Goal: Task Accomplishment & Management: Complete application form

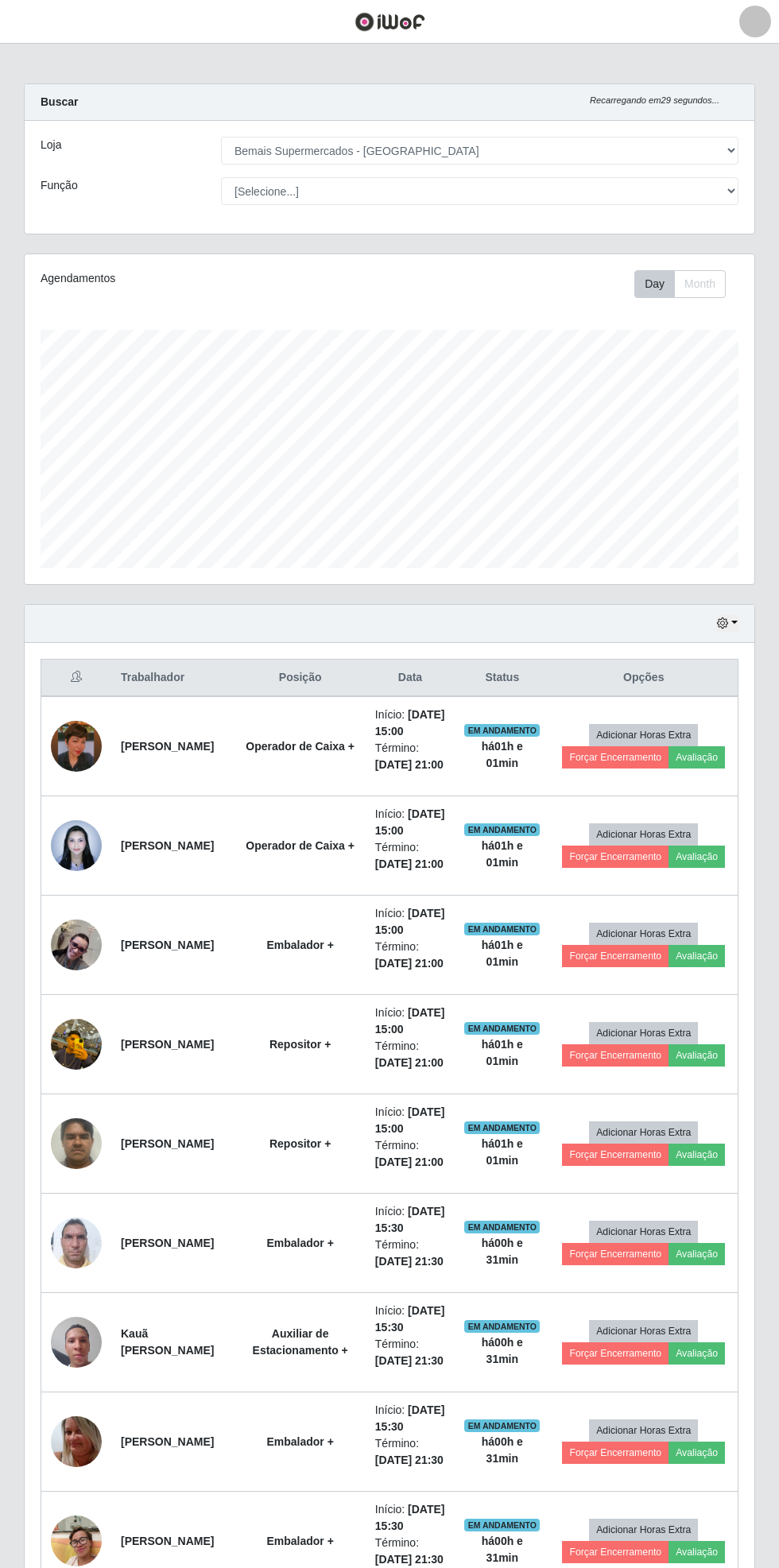
select select "250"
click at [37, 27] on button "button" at bounding box center [19, 21] width 39 height 26
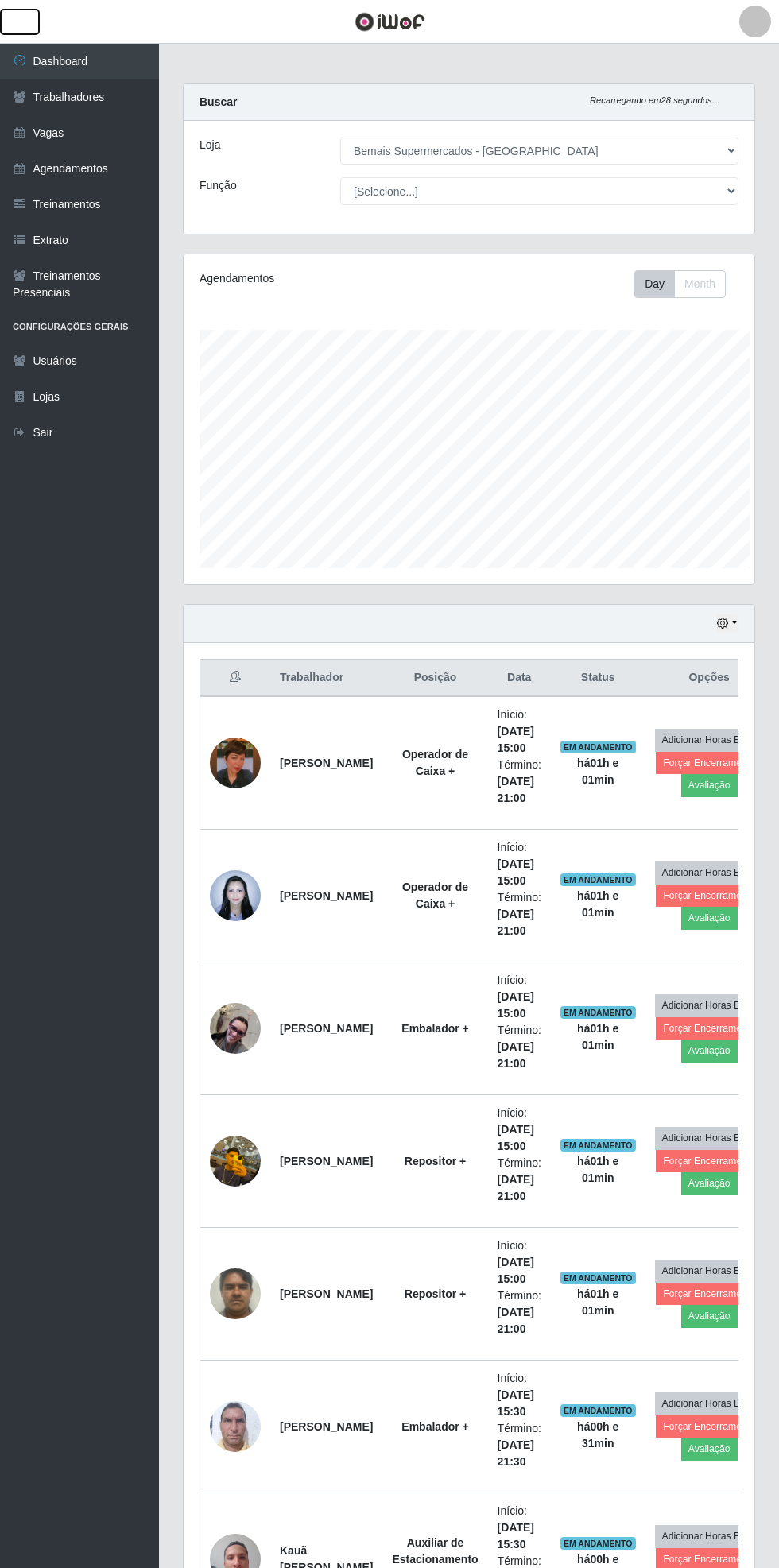
scroll to position [794341, 794549]
click at [114, 162] on link "Agendamentos" at bounding box center [80, 168] width 159 height 36
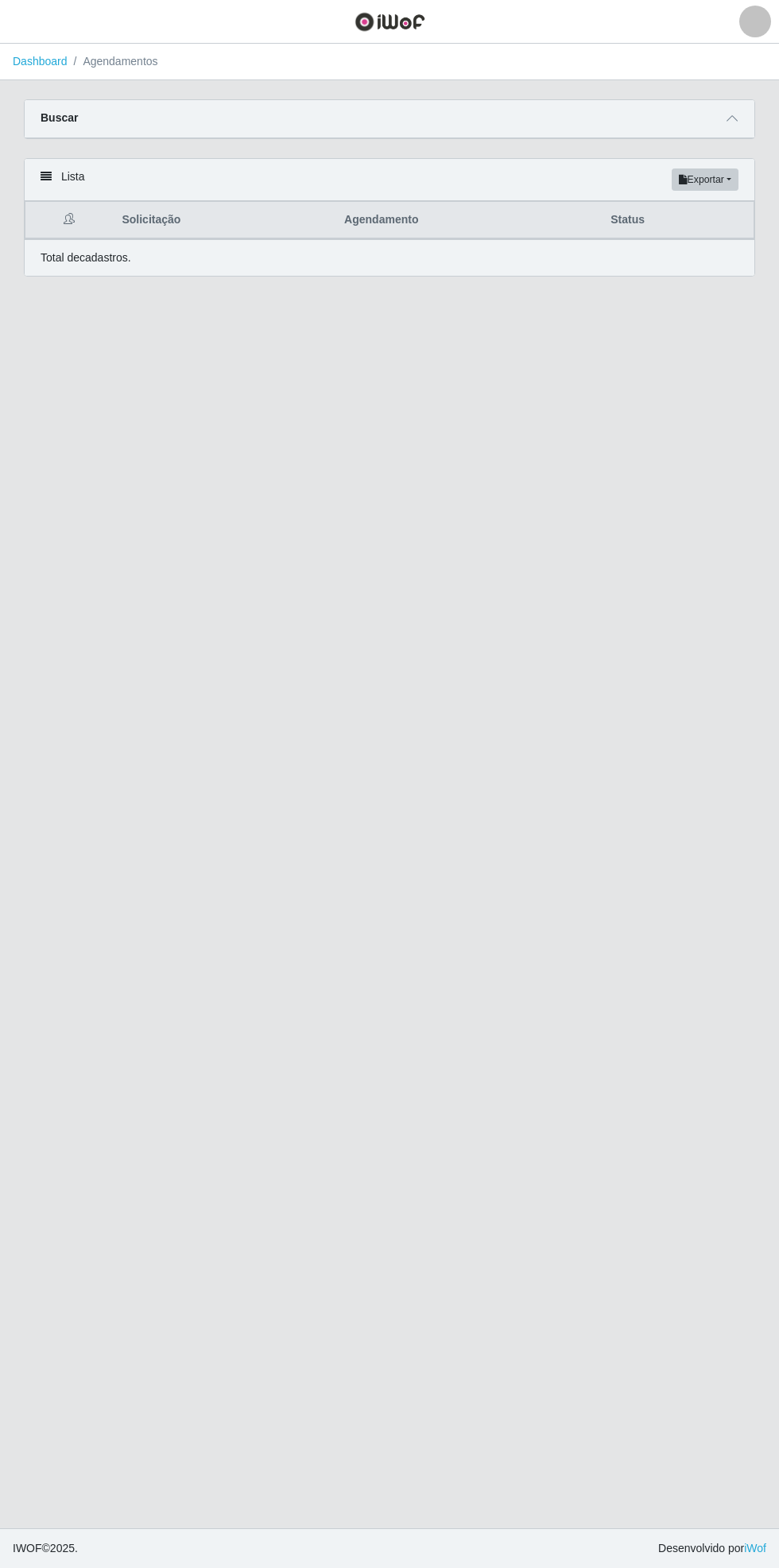
click at [732, 117] on icon at bounding box center [732, 118] width 11 height 11
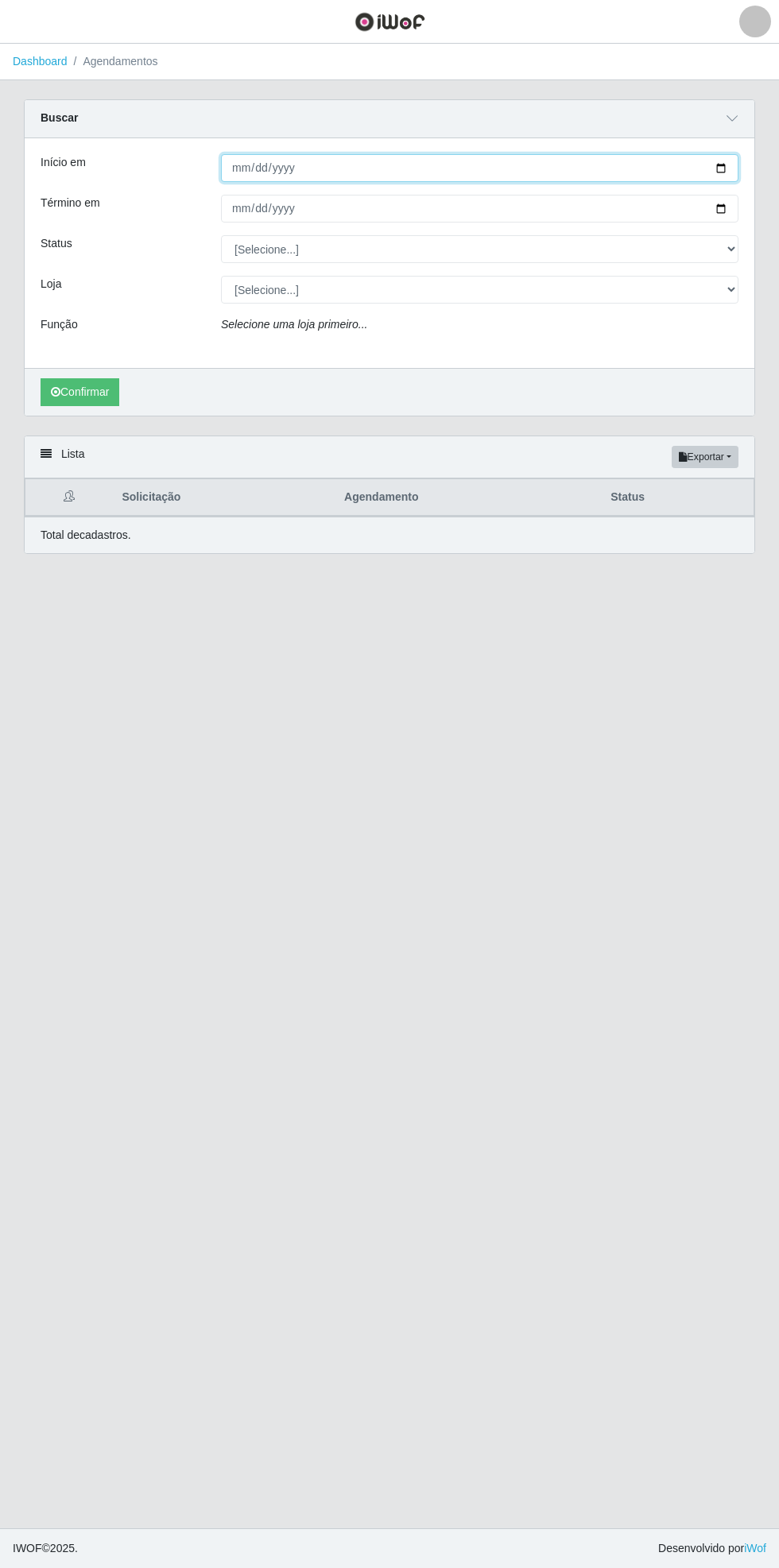
click at [731, 167] on input "Início em" at bounding box center [480, 167] width 518 height 28
type input "[DATE]"
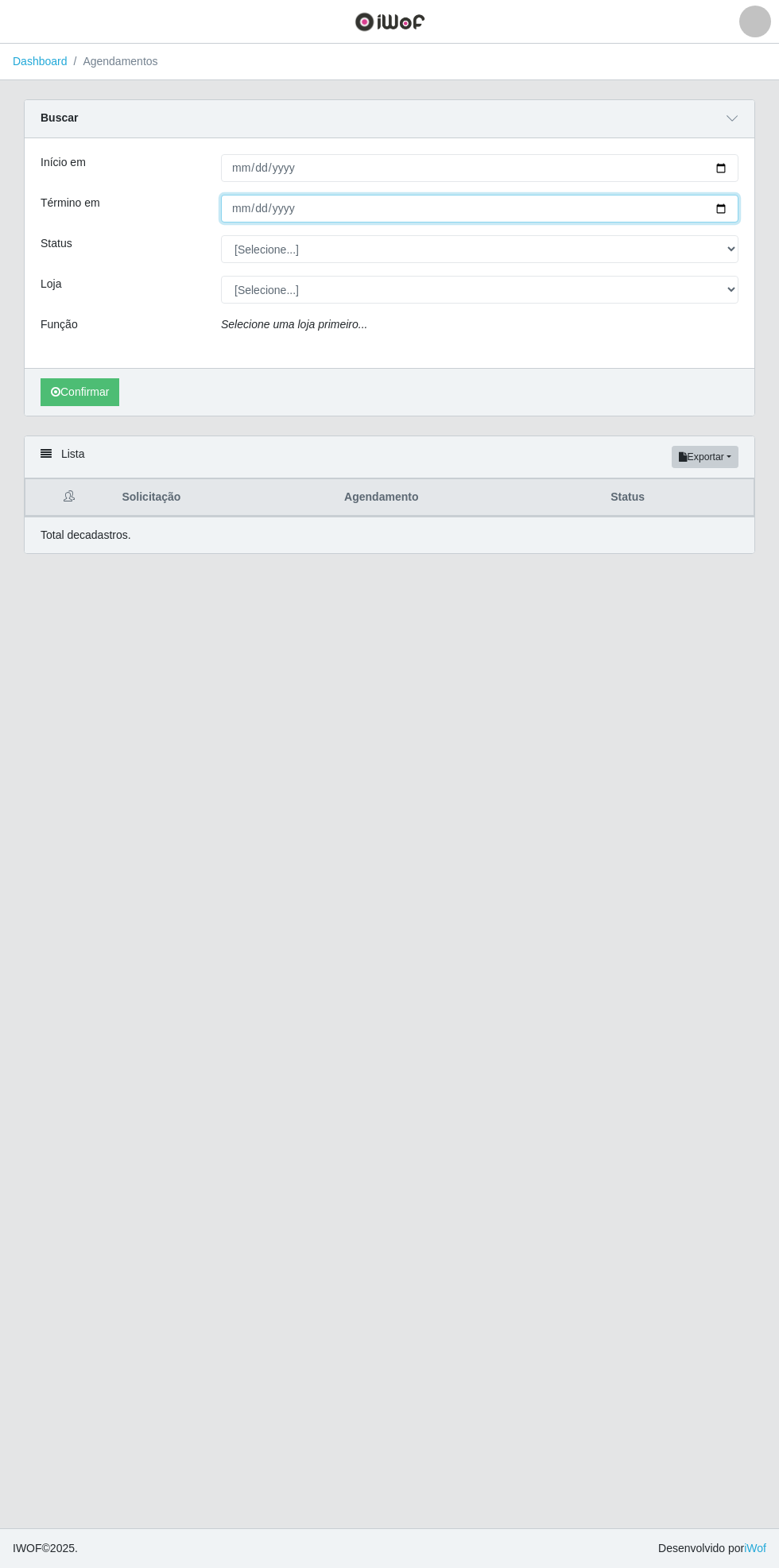
click at [729, 210] on input "Término em" at bounding box center [480, 208] width 518 height 28
type input "[DATE]"
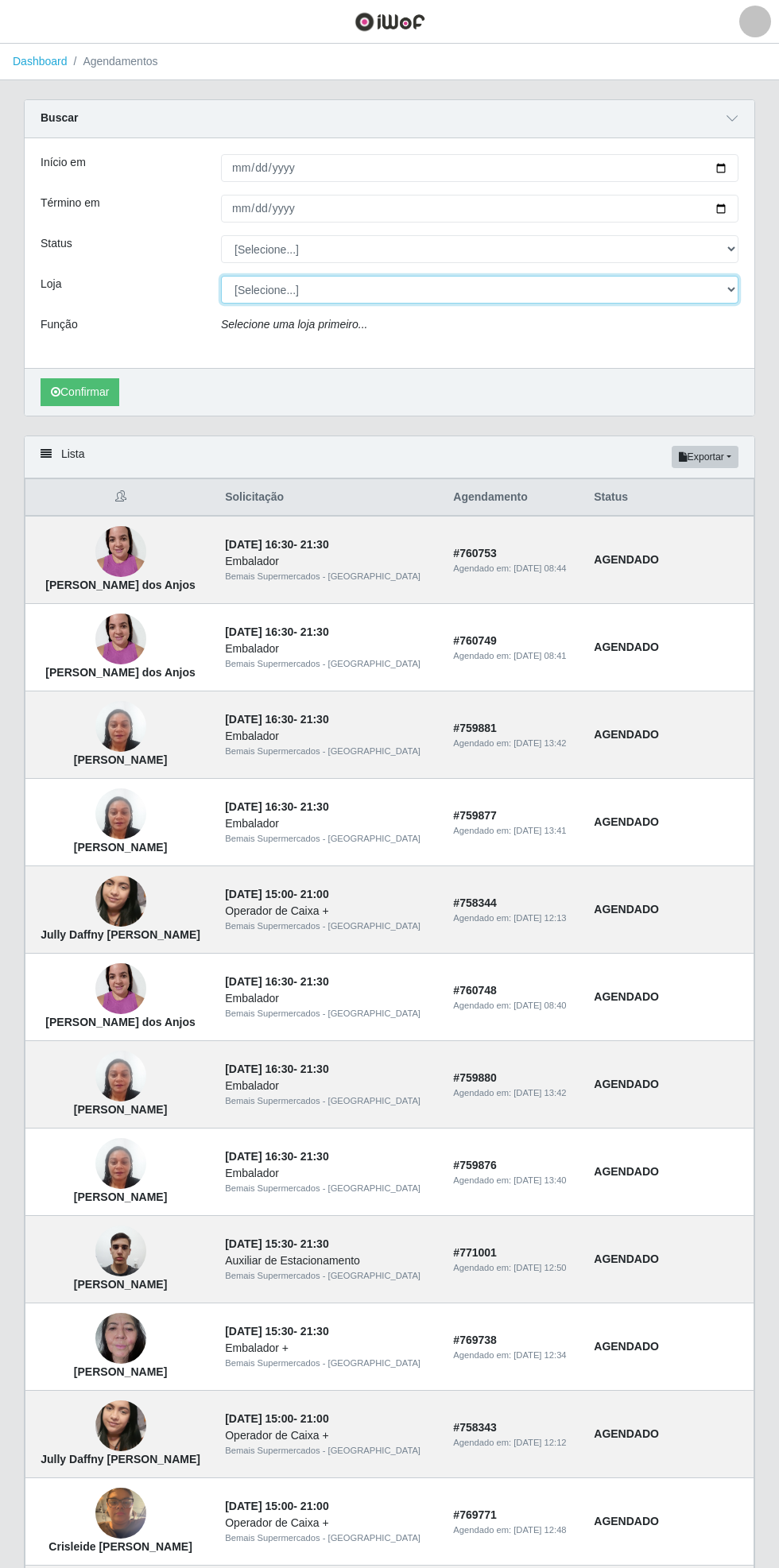
click at [729, 290] on select "[Selecione...] Bemais Supermercados - [GEOGRAPHIC_DATA]" at bounding box center [480, 289] width 518 height 28
select select "250"
click at [221, 275] on select "[Selecione...] Bemais Supermercados - [GEOGRAPHIC_DATA]" at bounding box center [480, 289] width 518 height 28
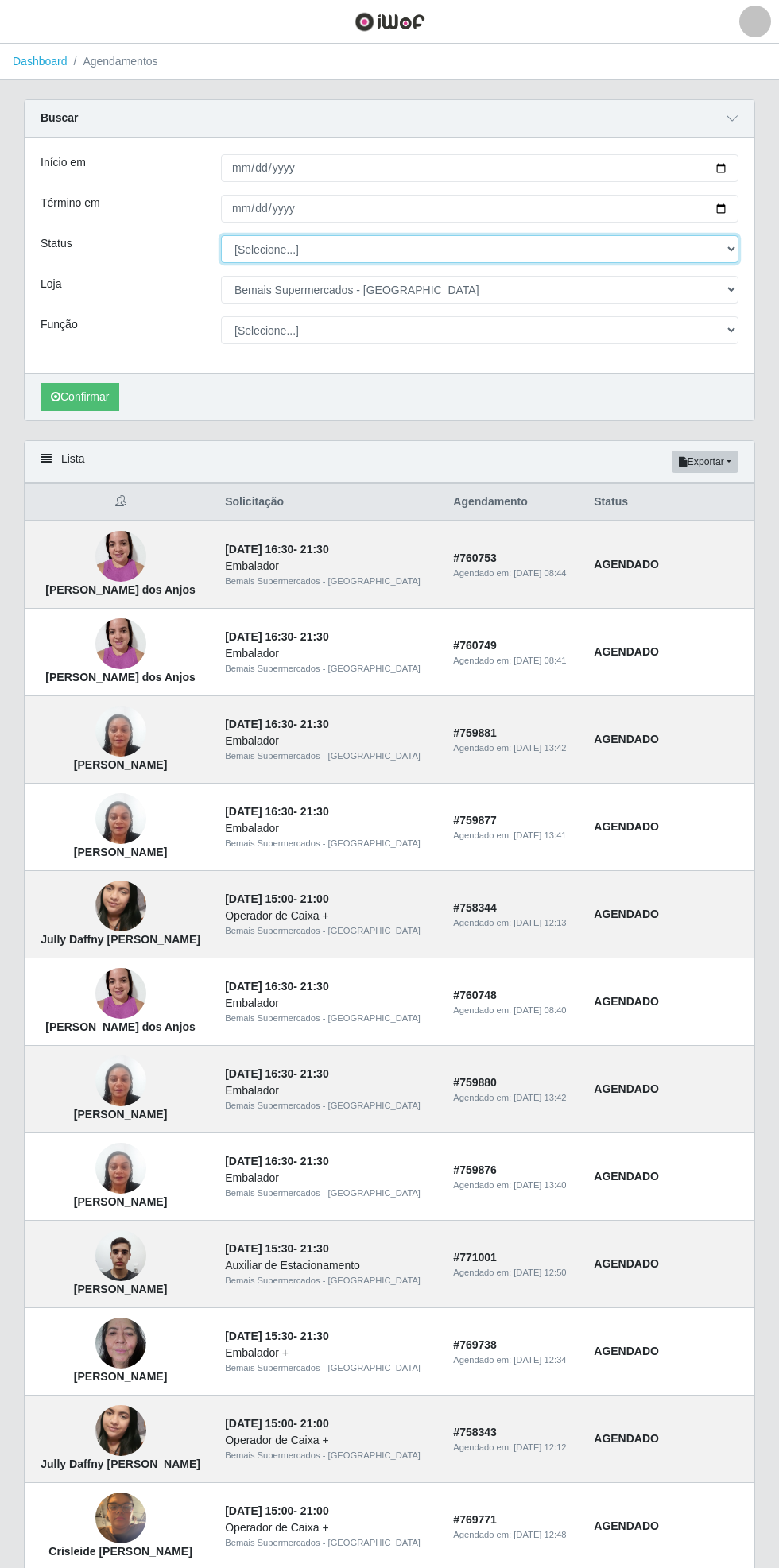
click at [725, 246] on select "[Selecione...] AGENDADO AGUARDANDO LIBERAR EM ANDAMENTO EM REVISÃO FINALIZADO C…" at bounding box center [480, 249] width 518 height 28
select select "CANCELADO"
click at [221, 235] on select "[Selecione...] AGENDADO AGUARDANDO LIBERAR EM ANDAMENTO EM REVISÃO FINALIZADO C…" at bounding box center [480, 249] width 518 height 28
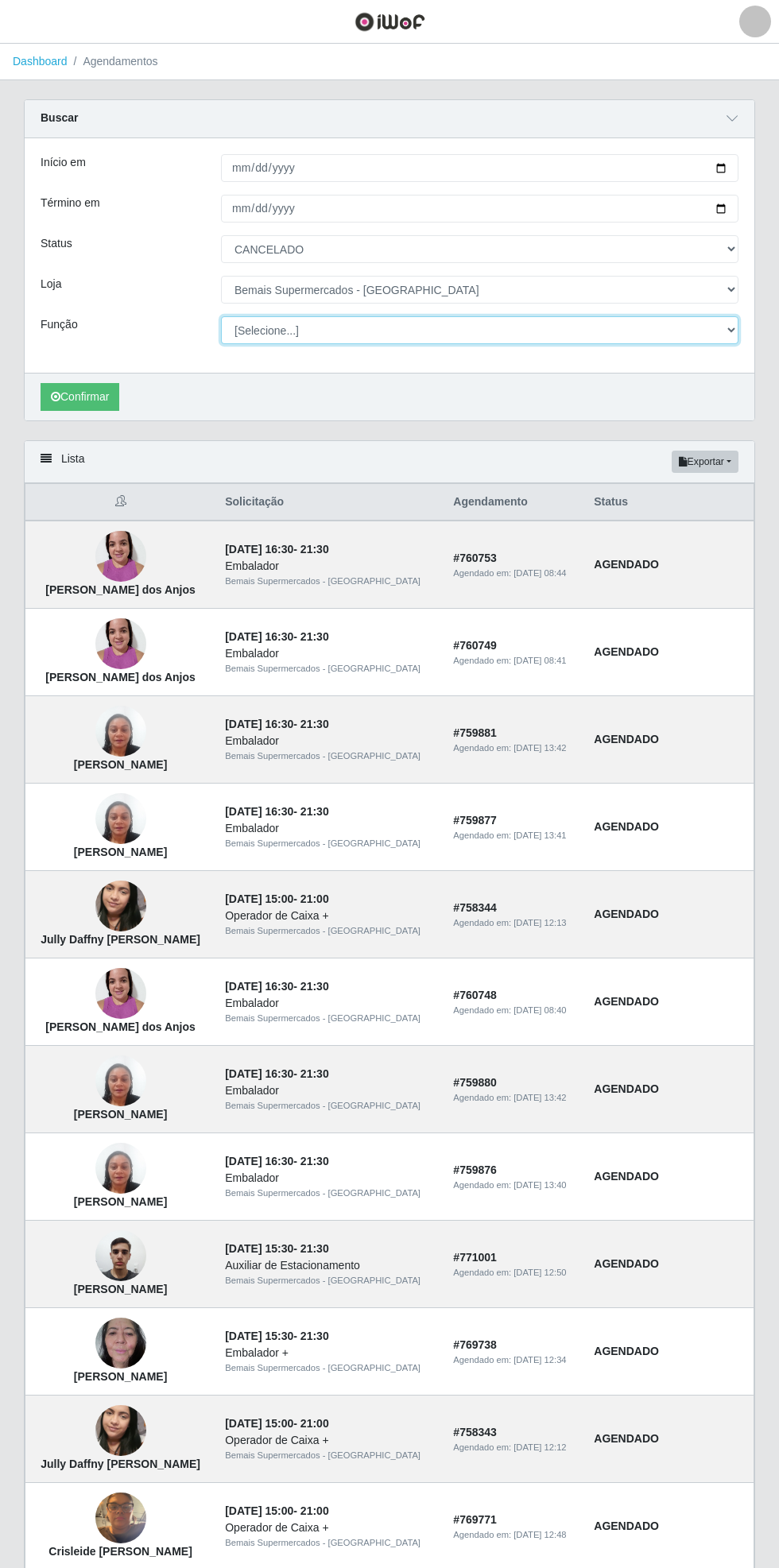
click at [731, 329] on select "[Selecione...] ASG ASG + ASG ++ Auxiliar de Estacionamento Auxiliar de Estacion…" at bounding box center [480, 330] width 518 height 28
select select "120"
click at [221, 316] on select "[Selecione...] ASG ASG + ASG ++ Auxiliar de Estacionamento Auxiliar de Estacion…" at bounding box center [480, 330] width 518 height 28
click at [80, 393] on button "Confirmar" at bounding box center [80, 397] width 79 height 28
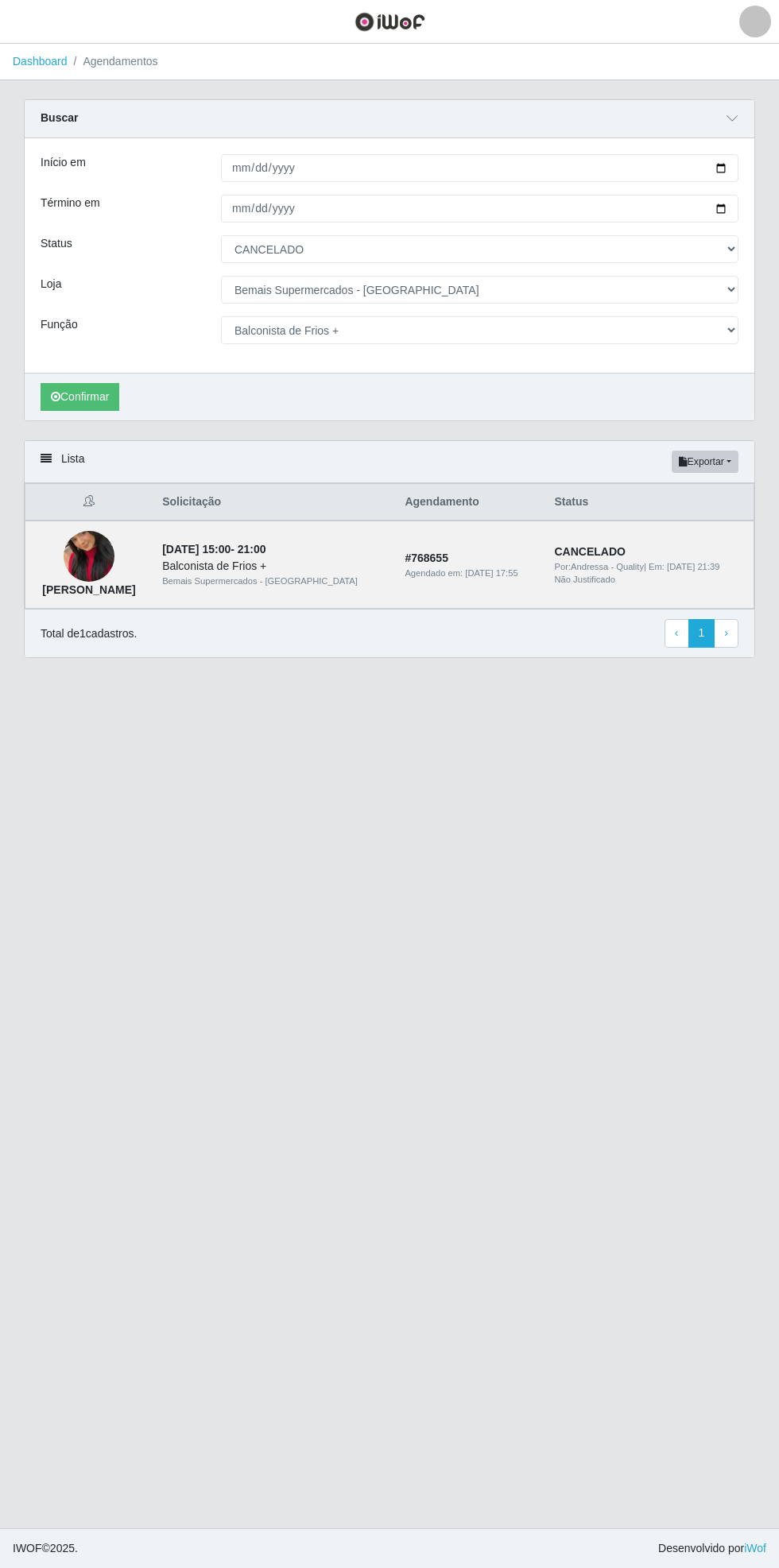
click at [81, 547] on img at bounding box center [89, 557] width 51 height 90
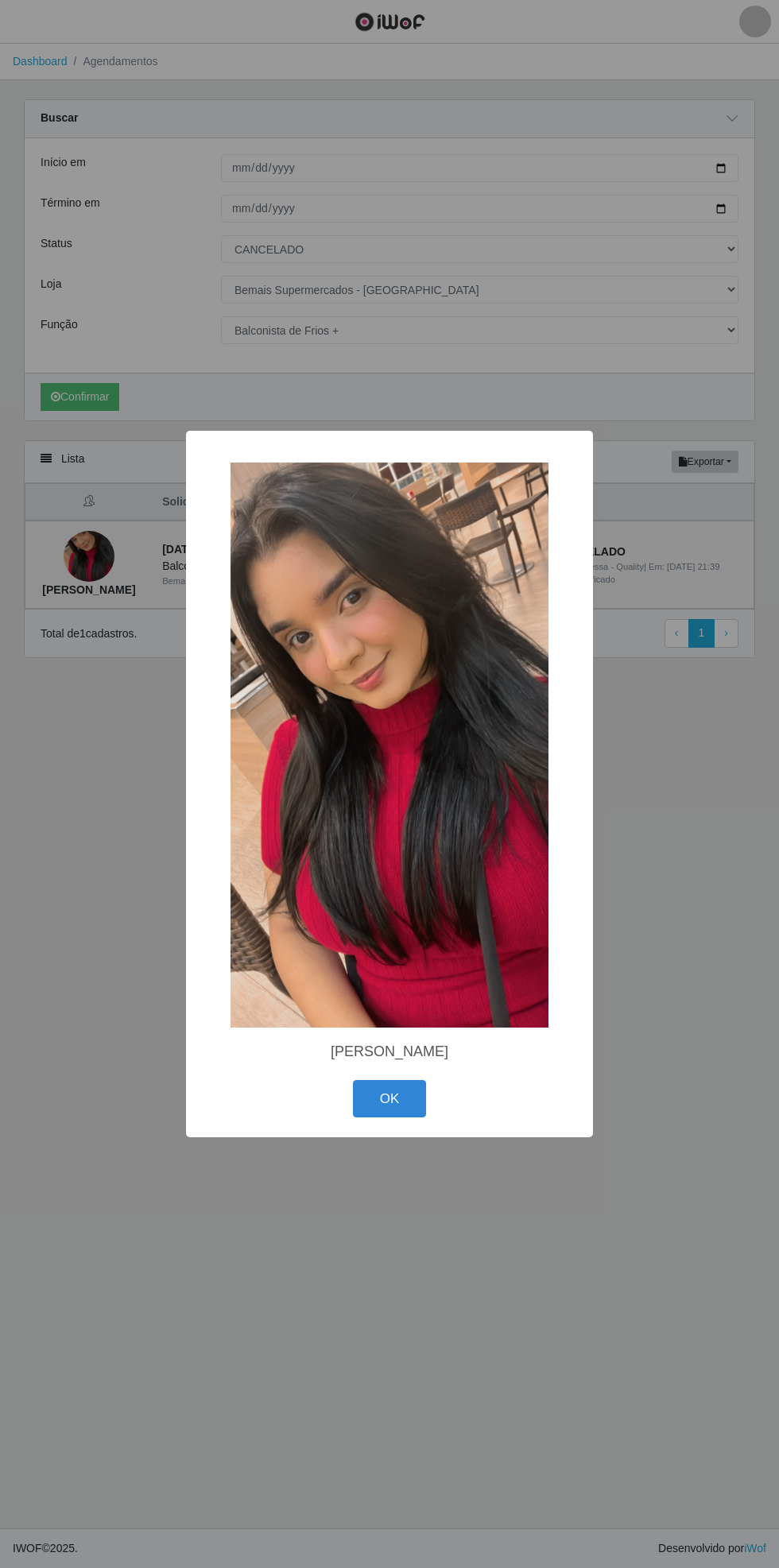
click at [403, 1092] on button "OK" at bounding box center [390, 1098] width 74 height 38
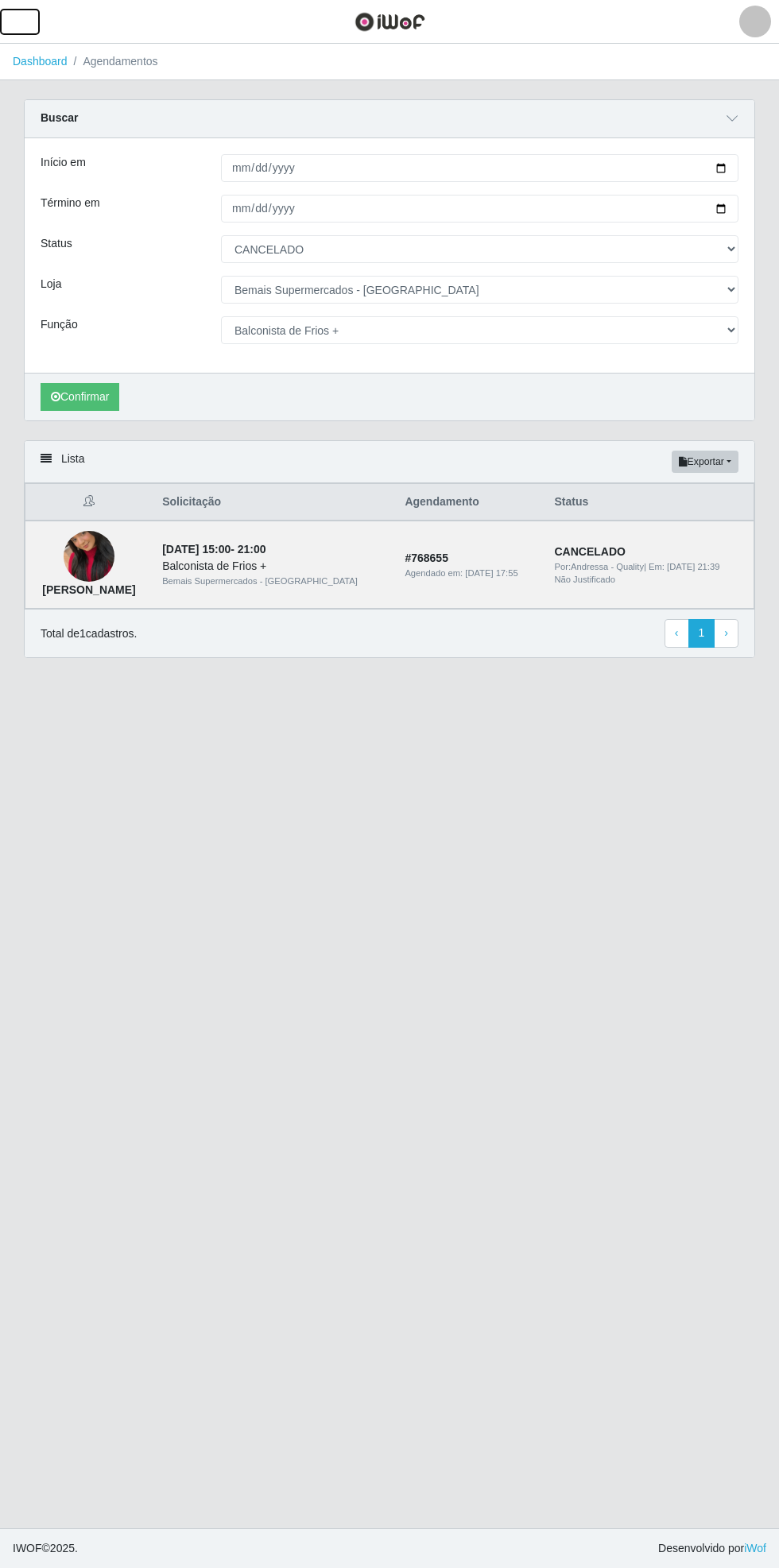
click at [13, 14] on span "button" at bounding box center [19, 22] width 21 height 18
click at [366, 931] on main "Dashboard Agendamentos Carregando... Buscar Início em [DATE] Término em [DATE] …" at bounding box center [390, 785] width 779 height 1484
select select "[Selecione...]"
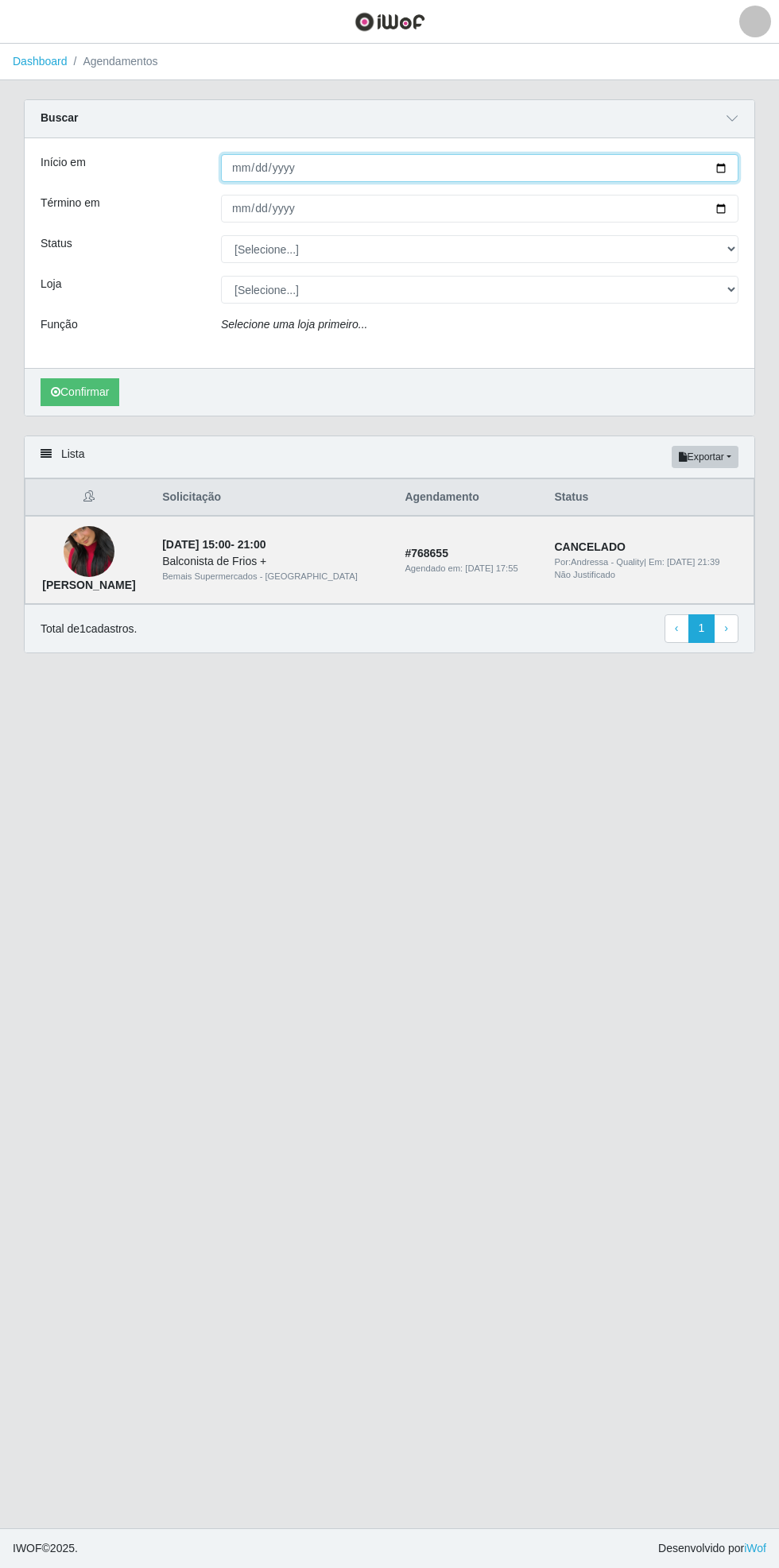
click at [735, 165] on input "Início em" at bounding box center [480, 167] width 518 height 28
type input "[DATE]"
click at [754, 204] on div "Início em [DATE] Término em Status [Selecione...] AGENDADO AGUARDANDO LIBERAR E…" at bounding box center [389, 253] width 730 height 229
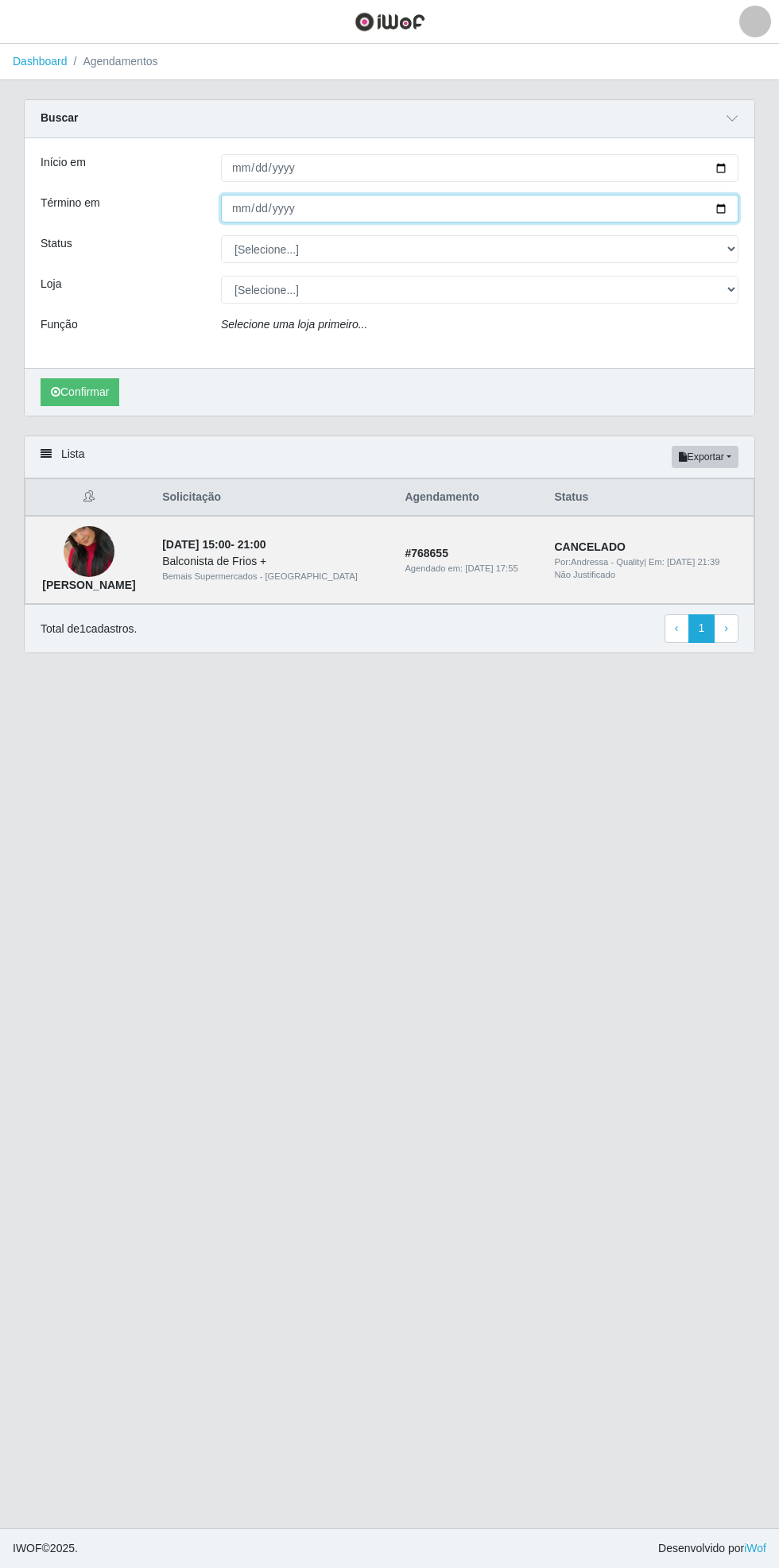
click at [730, 212] on input "Término em" at bounding box center [480, 208] width 518 height 28
type input "[DATE]"
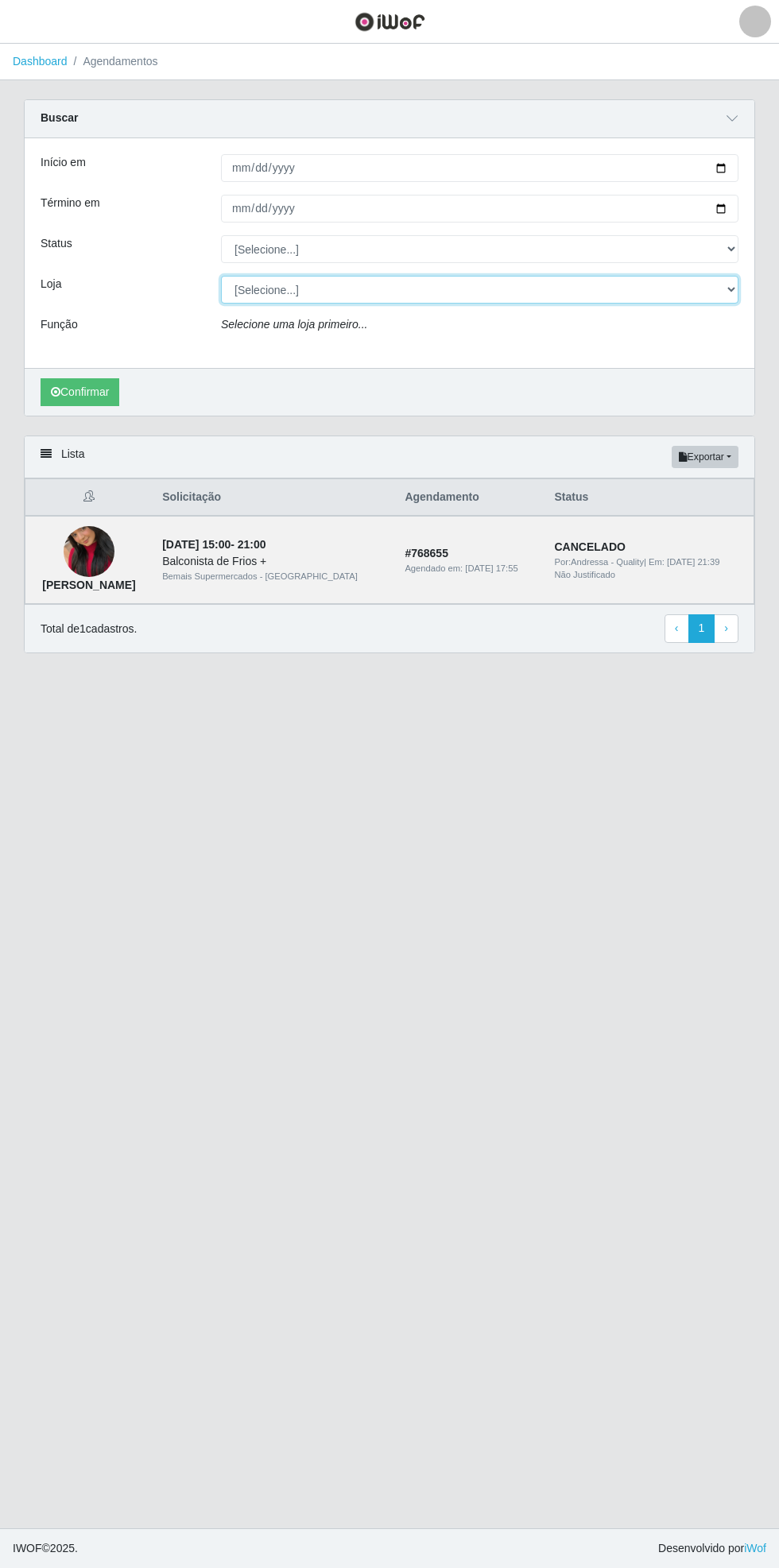
click at [713, 285] on select "[Selecione...] Bemais Supermercados - [GEOGRAPHIC_DATA]" at bounding box center [480, 289] width 518 height 28
select select "250"
click at [221, 275] on select "[Selecione...] Bemais Supermercados - [GEOGRAPHIC_DATA]" at bounding box center [480, 289] width 518 height 28
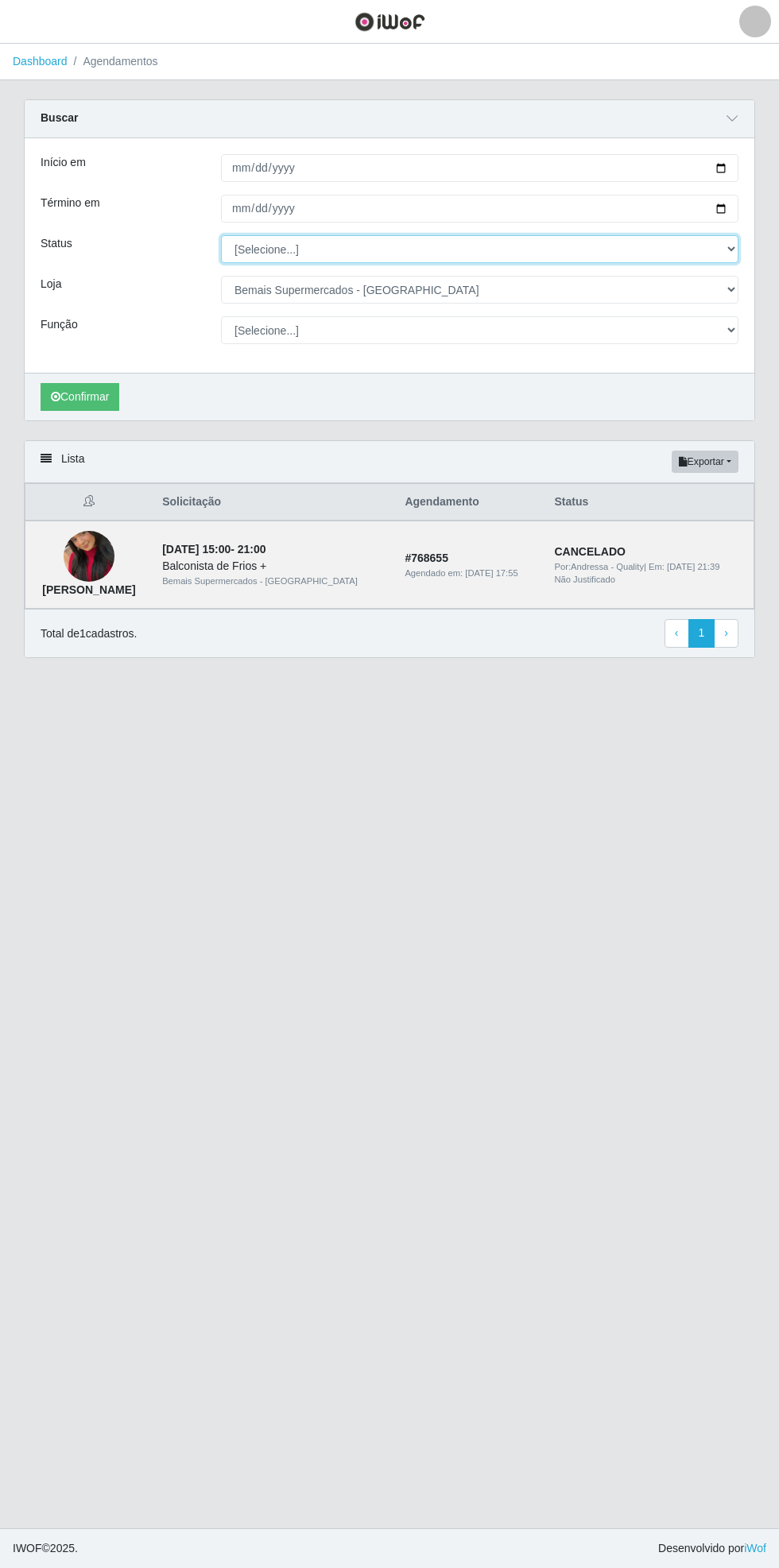
click at [729, 244] on select "[Selecione...] AGENDADO AGUARDANDO LIBERAR EM ANDAMENTO EM REVISÃO FINALIZADO C…" at bounding box center [480, 249] width 518 height 28
select select "CANCELADO"
click at [221, 235] on select "[Selecione...] AGENDADO AGUARDANDO LIBERAR EM ANDAMENTO EM REVISÃO FINALIZADO C…" at bounding box center [480, 249] width 518 height 28
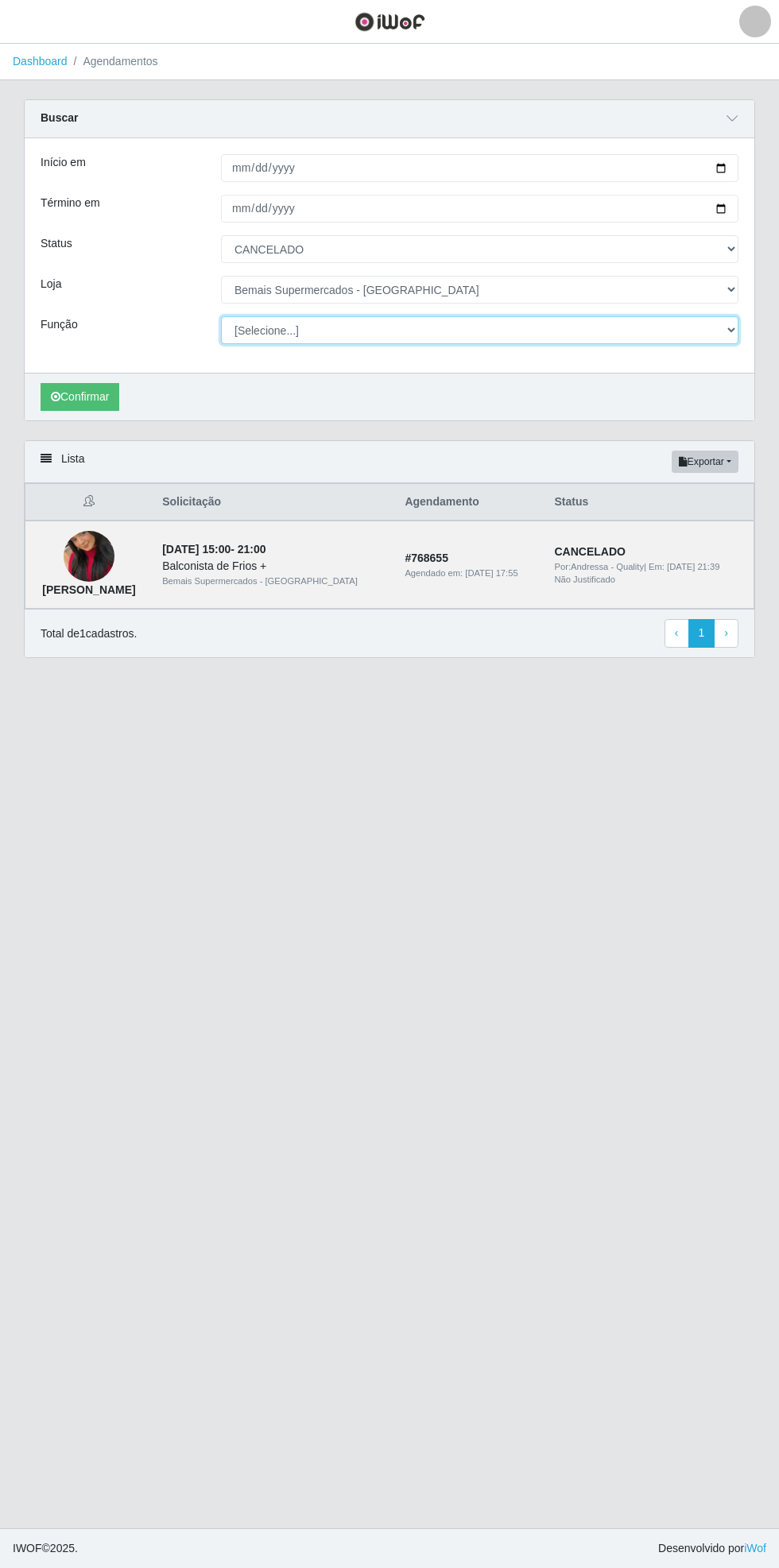
click at [735, 334] on select "[Selecione...] ASG ASG + ASG ++ Auxiliar de Estacionamento Auxiliar de Estacion…" at bounding box center [480, 330] width 518 height 28
click at [221, 316] on select "[Selecione...] ASG ASG + ASG ++ Auxiliar de Estacionamento Auxiliar de Estacion…" at bounding box center [480, 330] width 518 height 28
click at [79, 394] on button "Confirmar" at bounding box center [80, 397] width 79 height 28
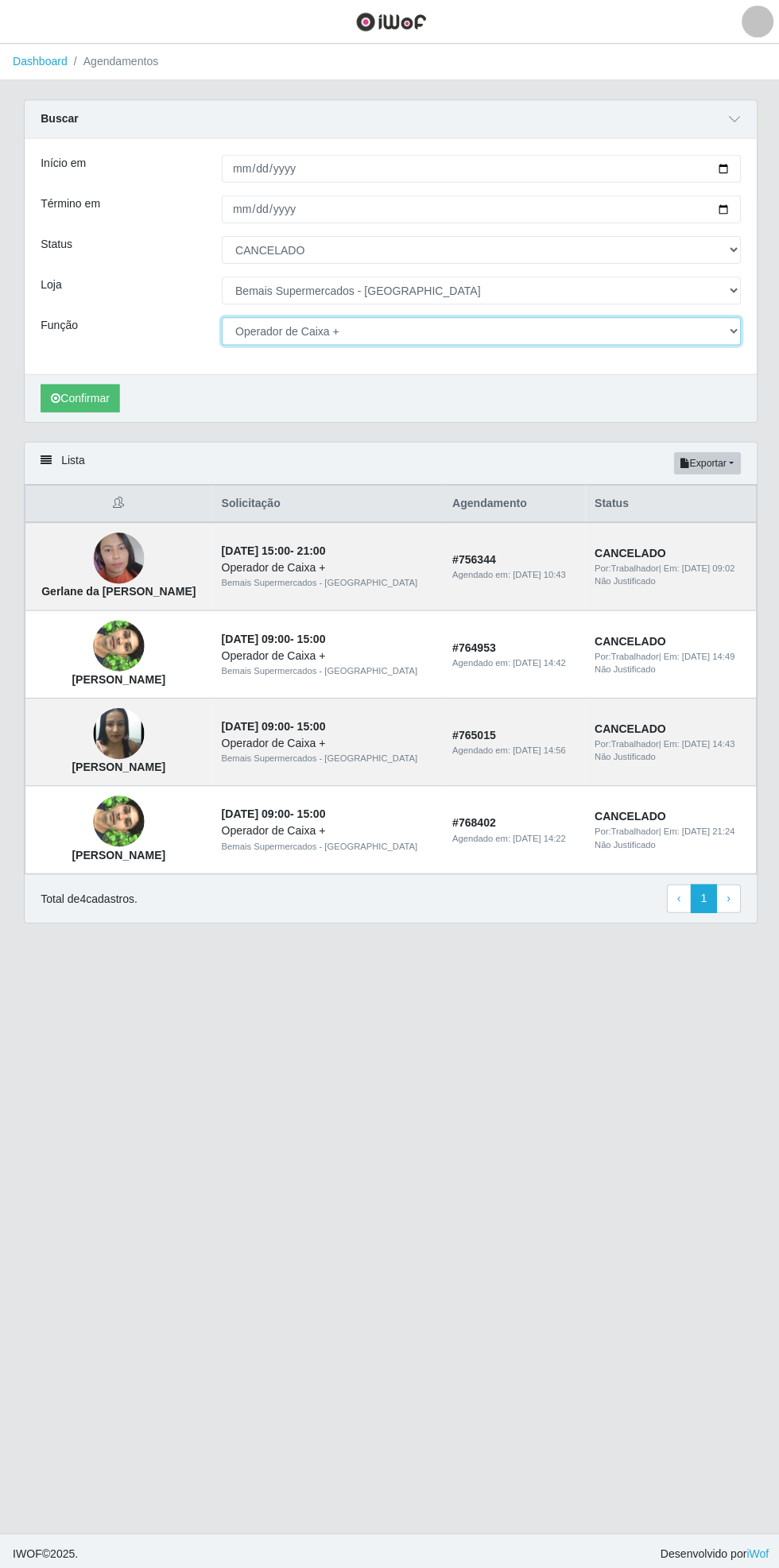
click at [732, 339] on select "[Selecione...] ASG ASG + ASG ++ Auxiliar de Estacionamento Auxiliar de Estacion…" at bounding box center [480, 330] width 518 height 28
click at [221, 316] on select "[Selecione...] ASG ASG + ASG ++ Auxiliar de Estacionamento Auxiliar de Estacion…" at bounding box center [480, 330] width 518 height 28
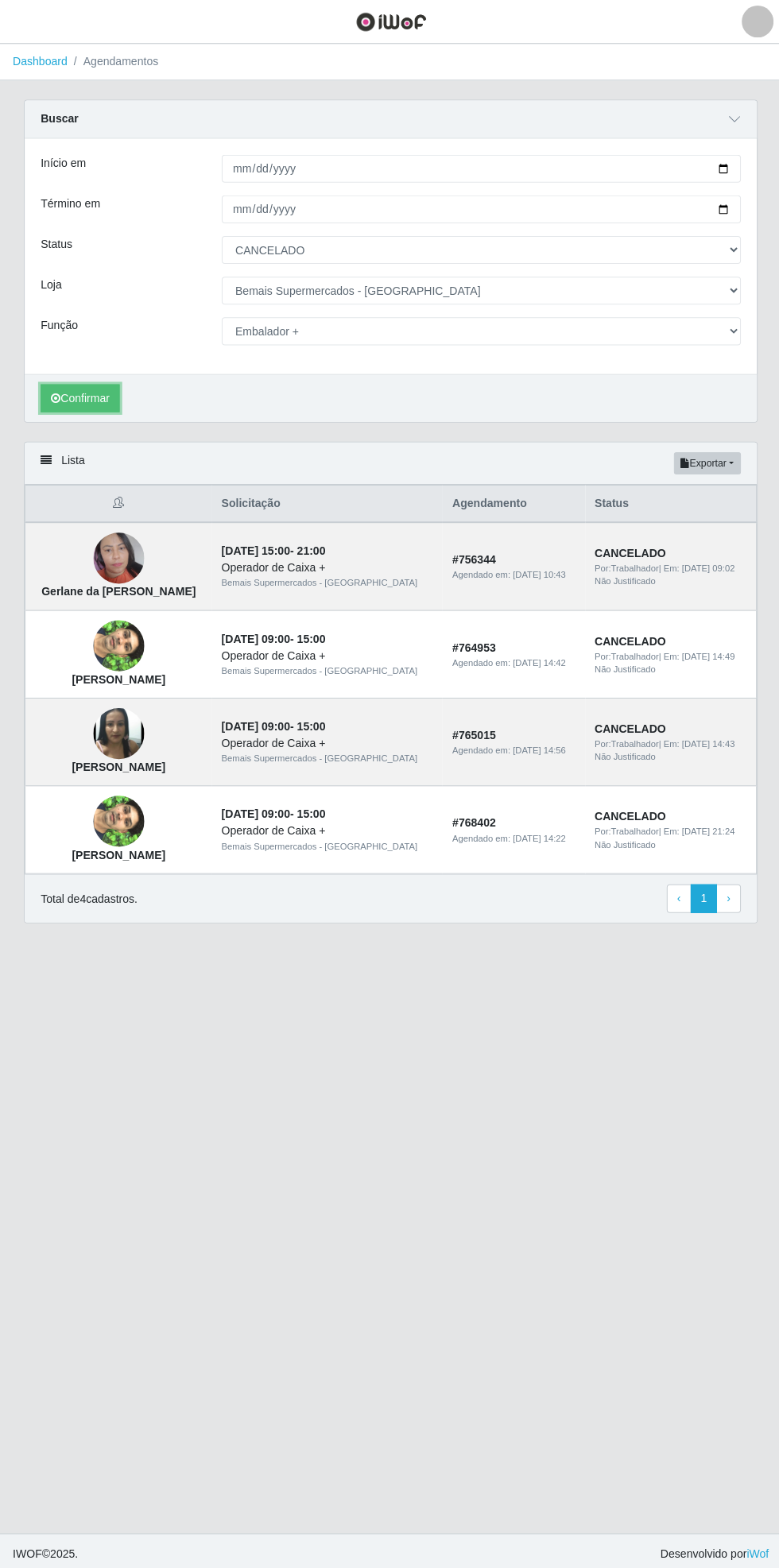
click at [70, 393] on button "Confirmar" at bounding box center [80, 397] width 79 height 28
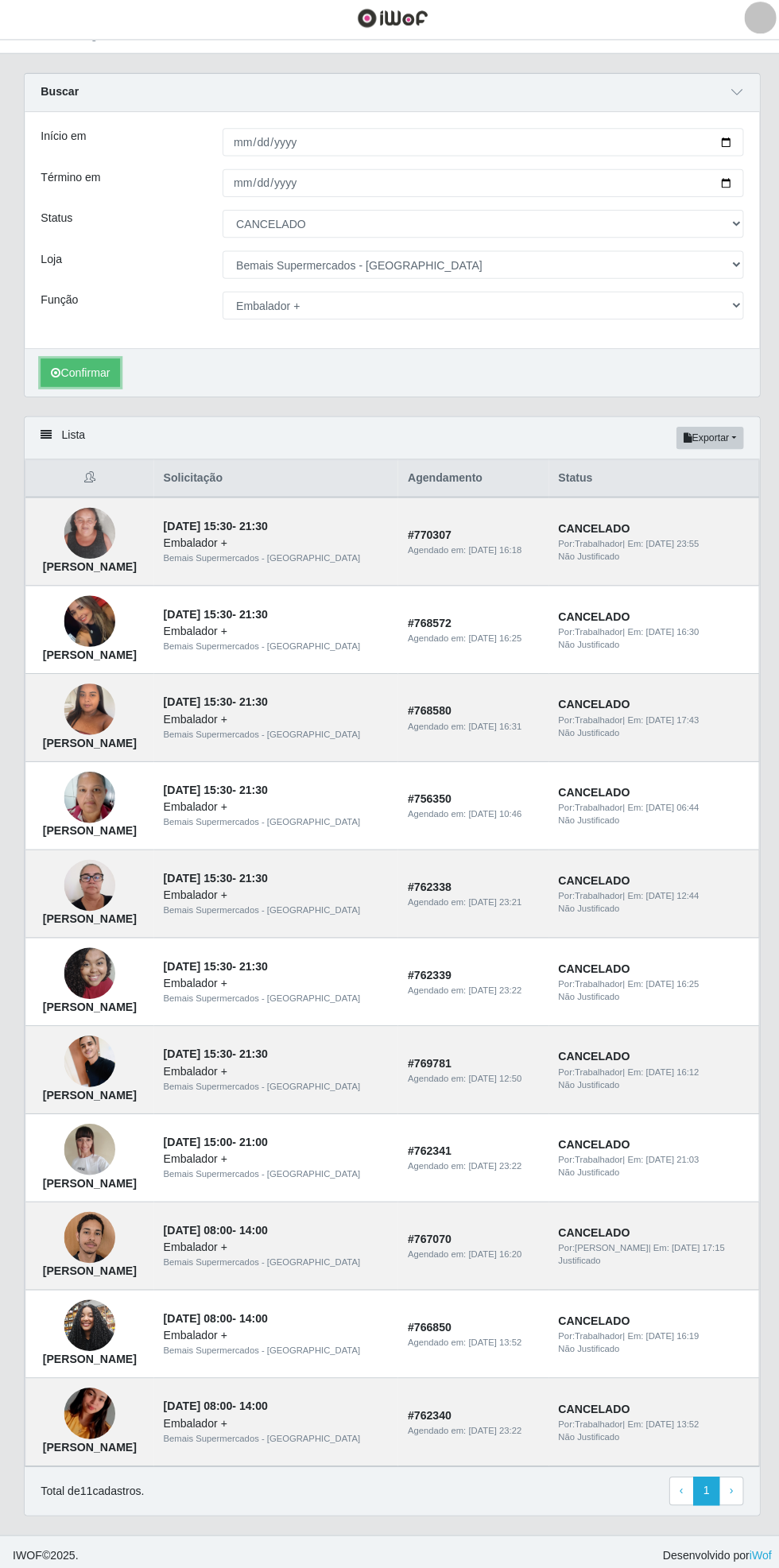
scroll to position [51, 0]
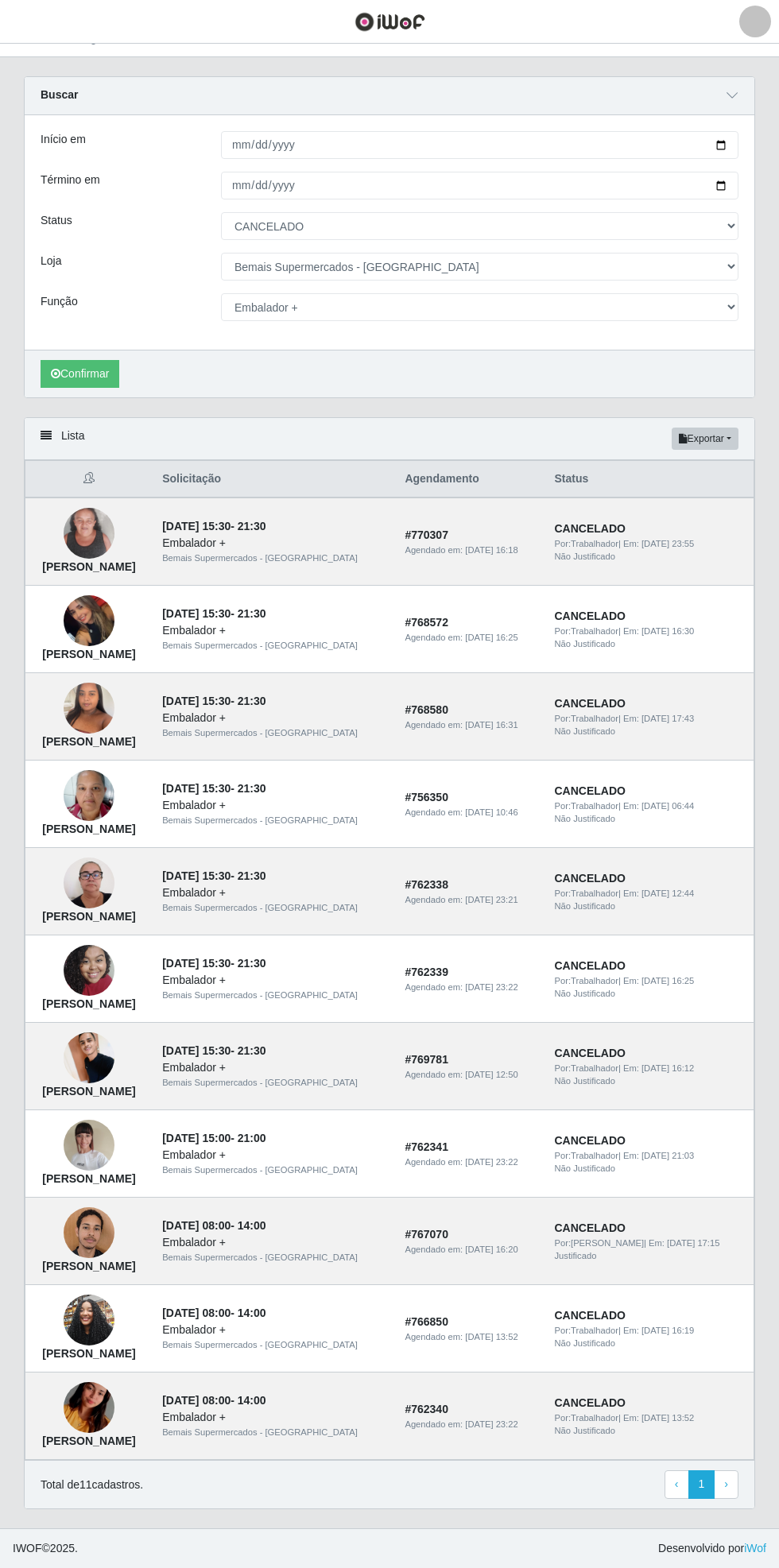
click at [115, 1257] on img at bounding box center [89, 1232] width 51 height 68
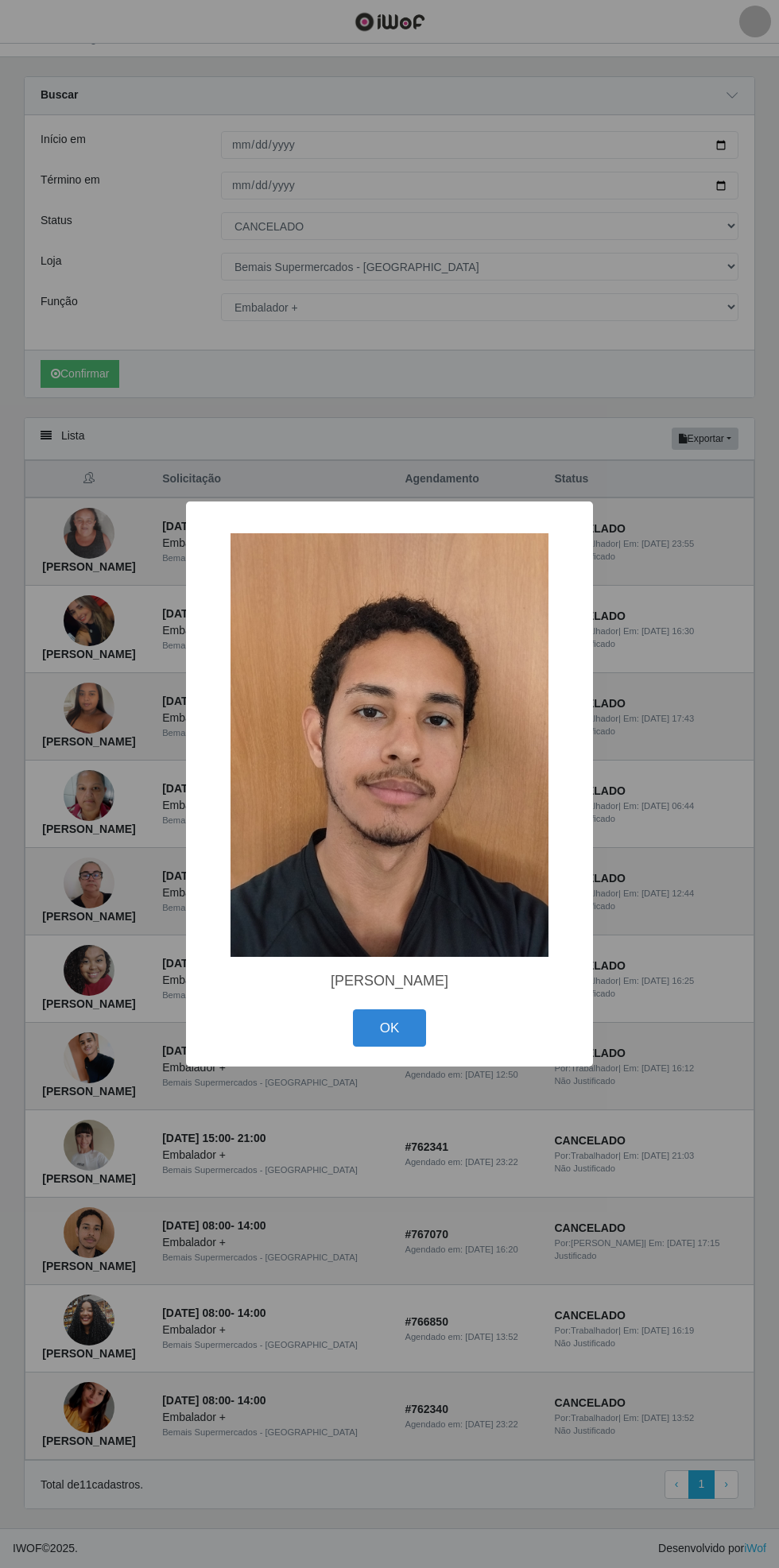
click at [449, 776] on img at bounding box center [390, 745] width 318 height 424
click at [409, 1027] on button "OK" at bounding box center [390, 1028] width 74 height 38
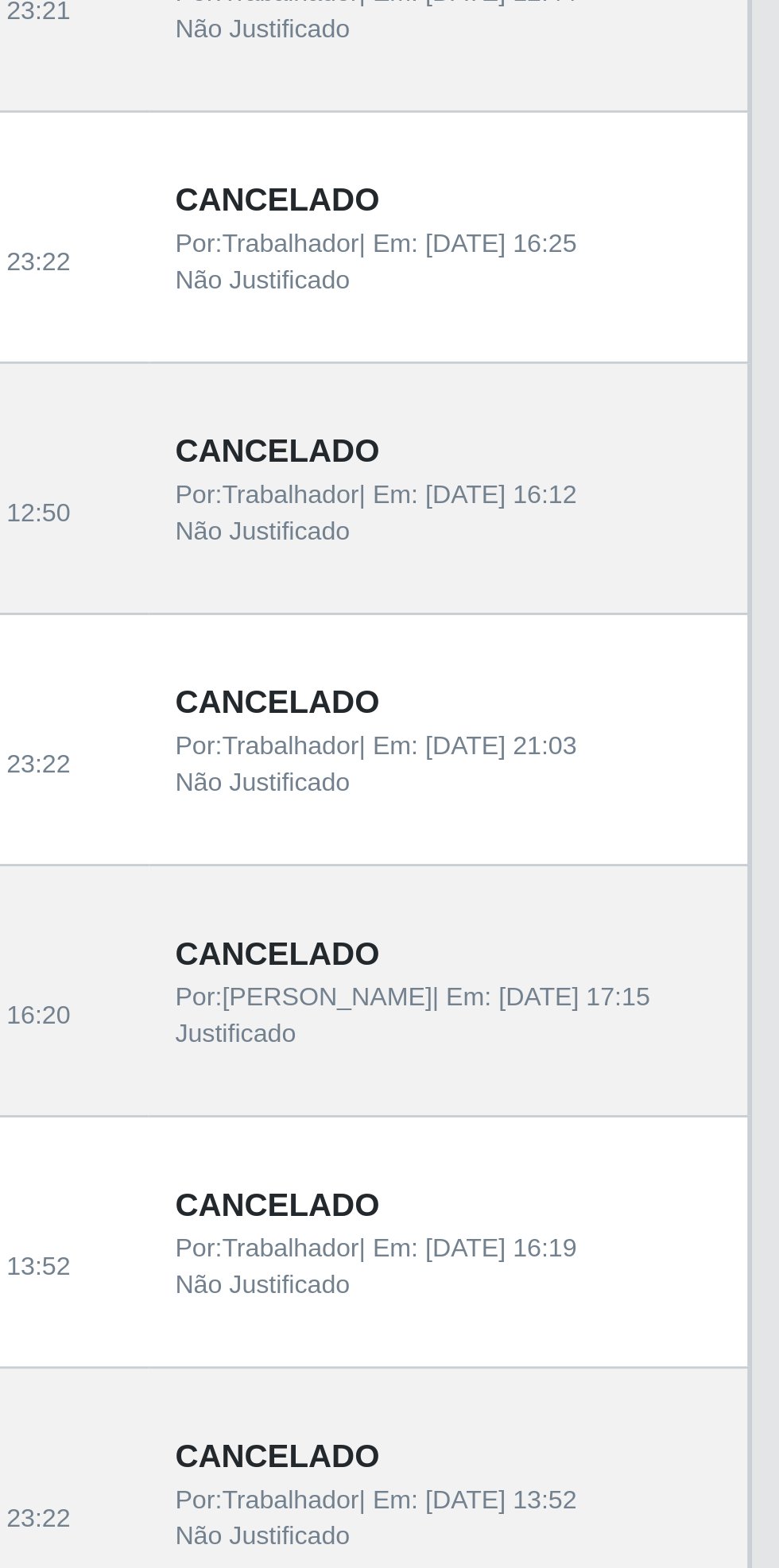
scroll to position [50, 0]
click at [677, 1236] on div "Por: [PERSON_NAME] | Em: [DATE] 17:15" at bounding box center [650, 1243] width 190 height 13
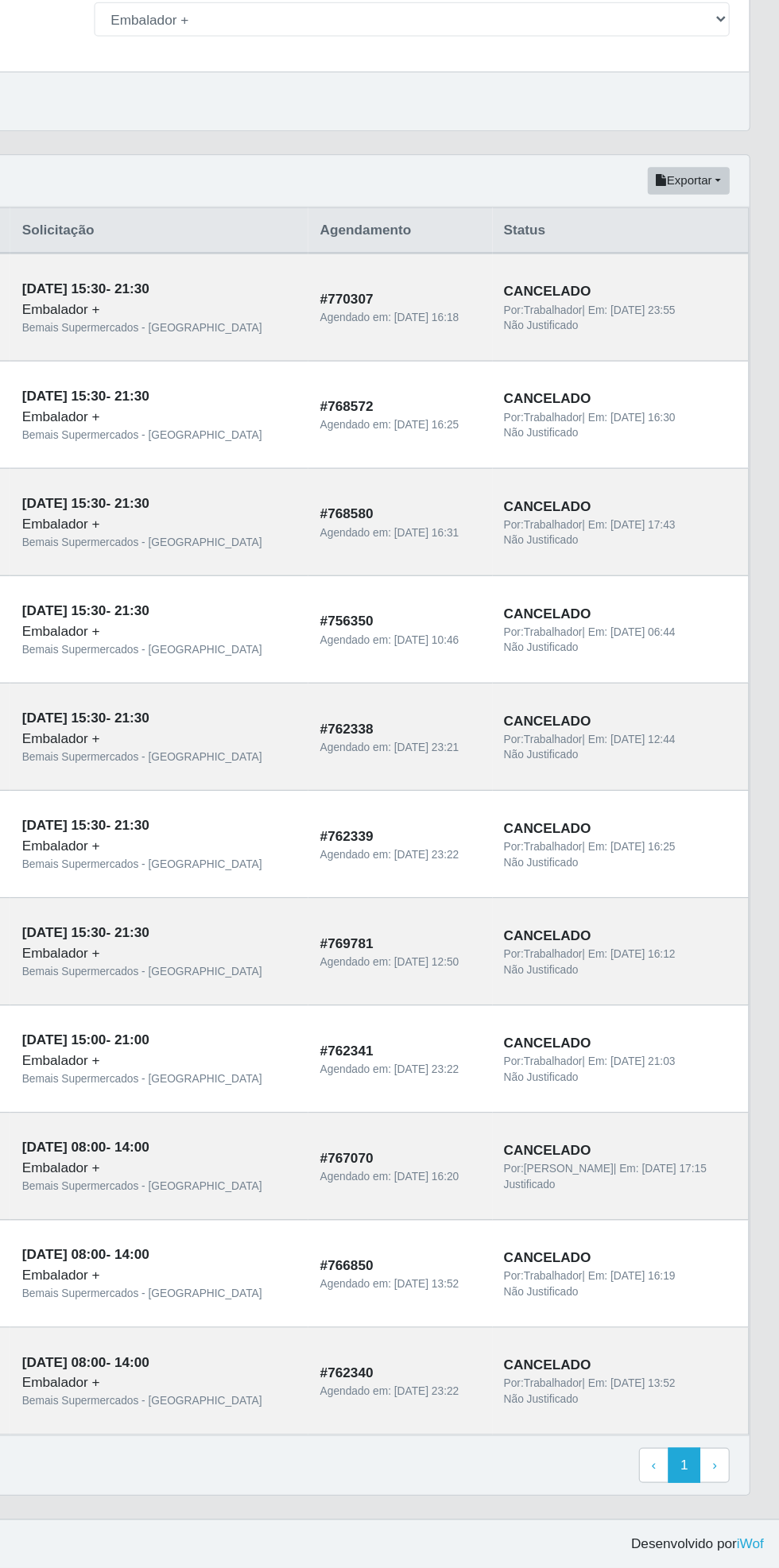
scroll to position [51, 0]
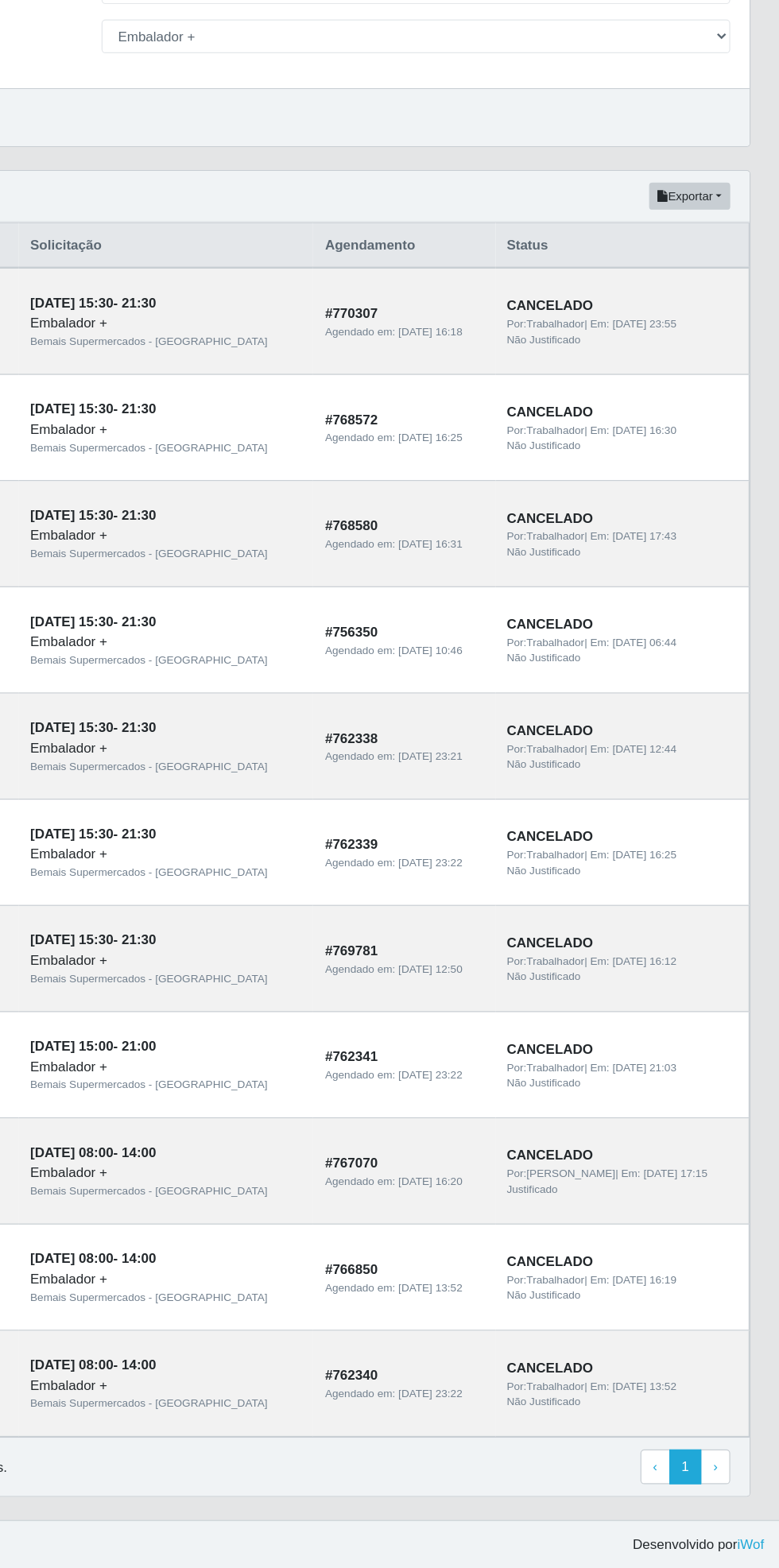
select select "72"
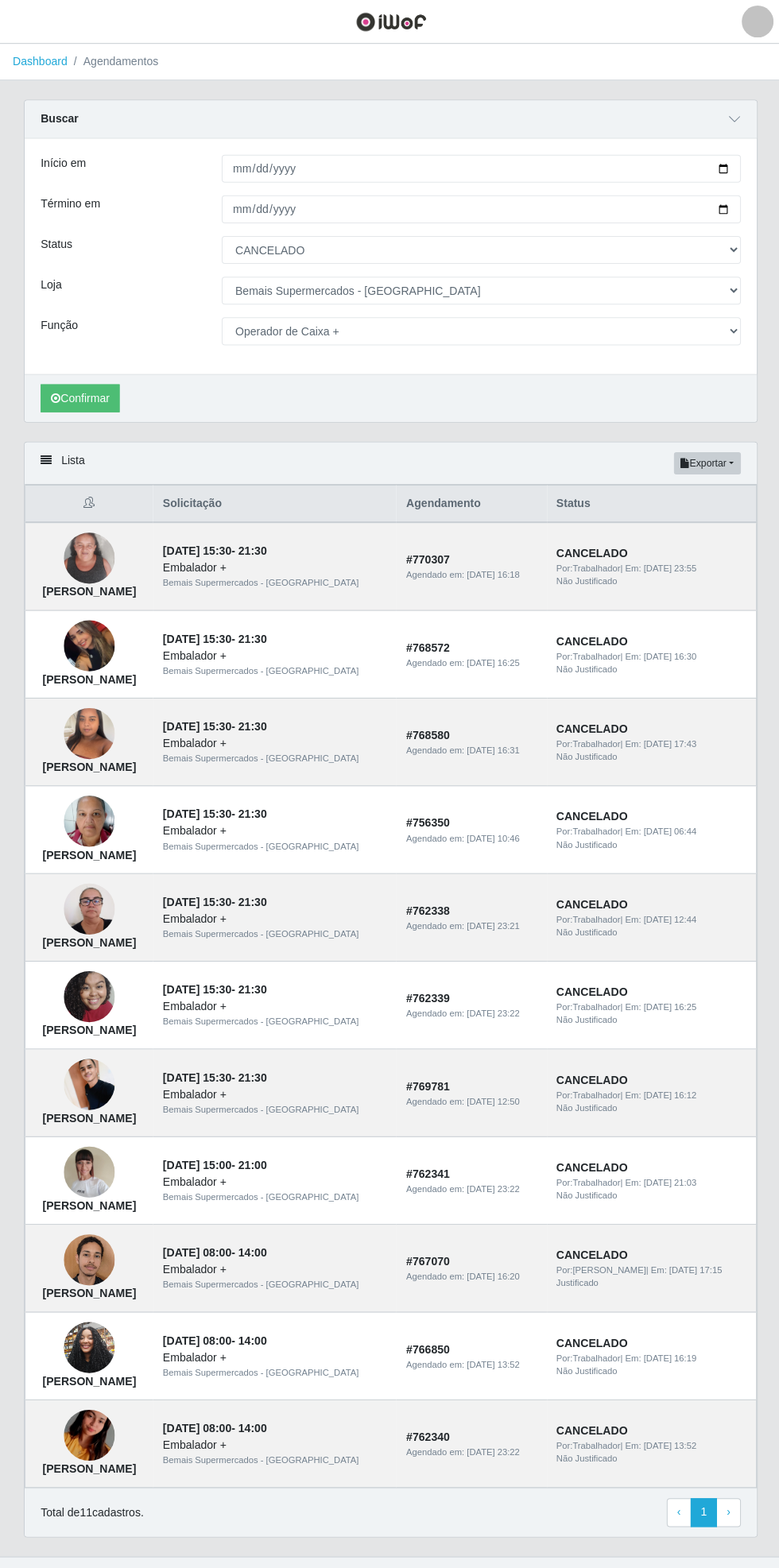
select select "[Selecione...]"
